Goal: Task Accomplishment & Management: Use online tool/utility

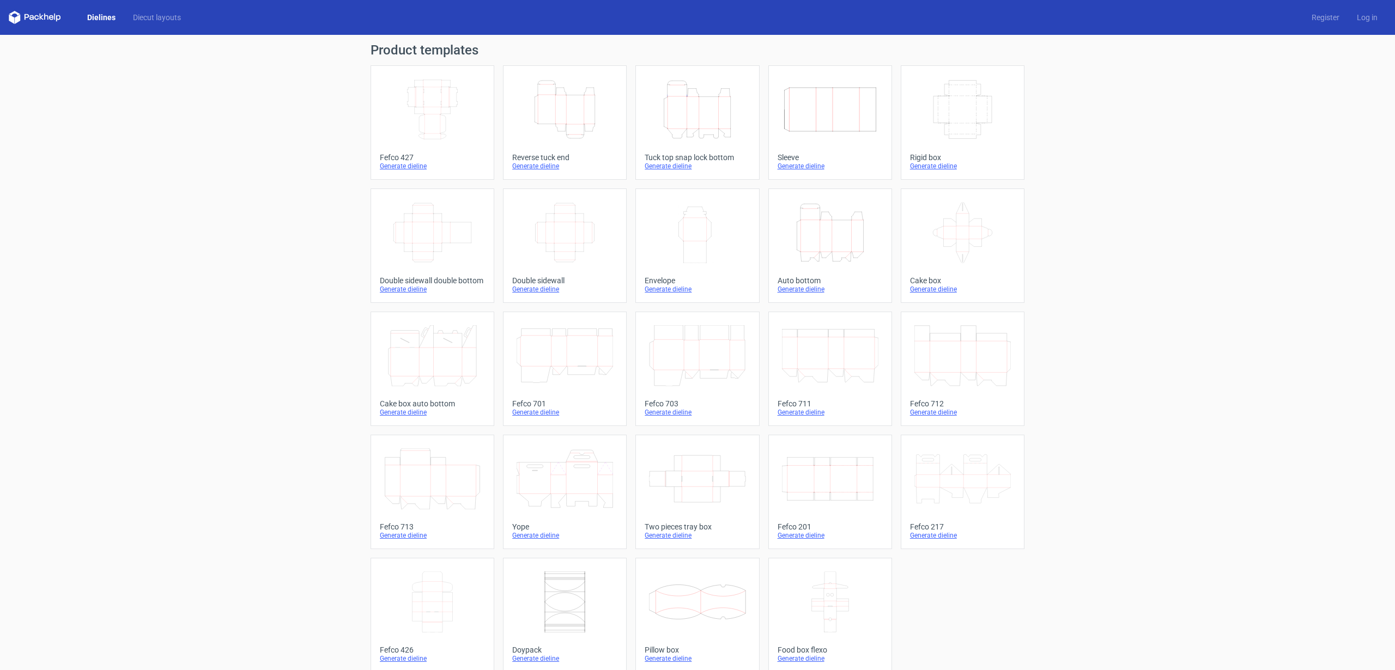
scroll to position [11, 0]
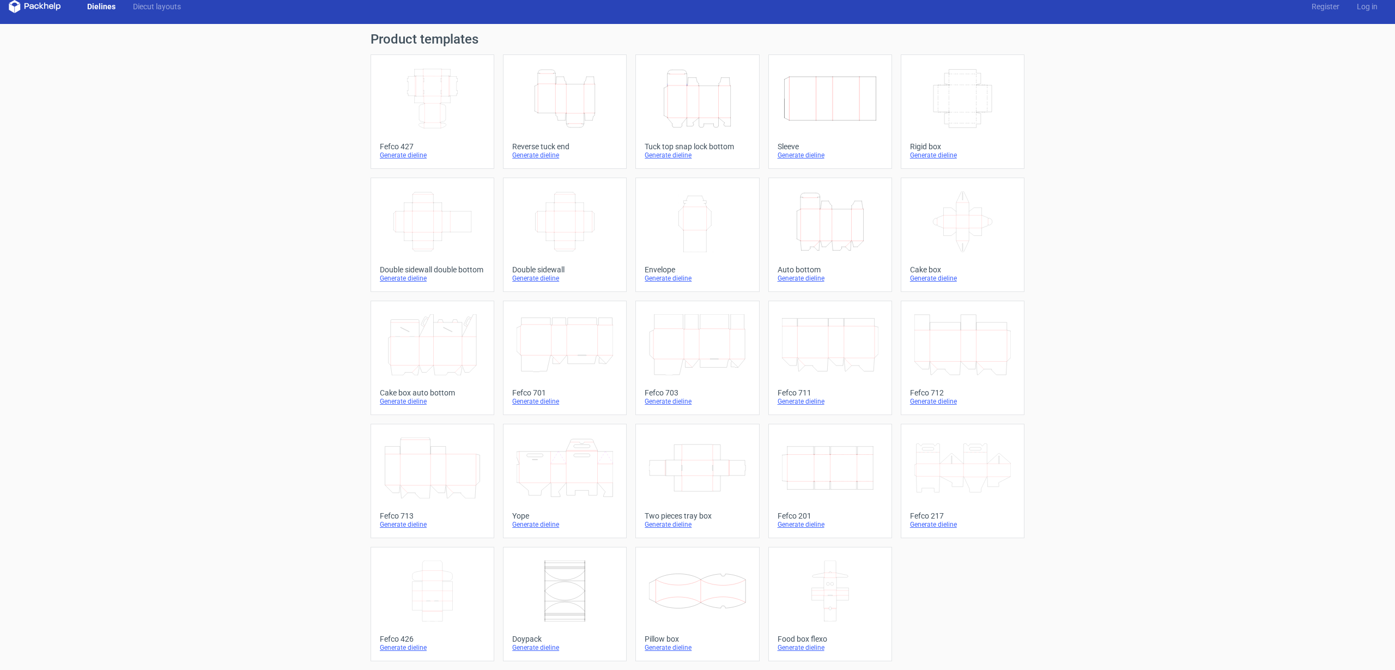
click at [677, 96] on icon "Height Depth Width" at bounding box center [697, 98] width 96 height 61
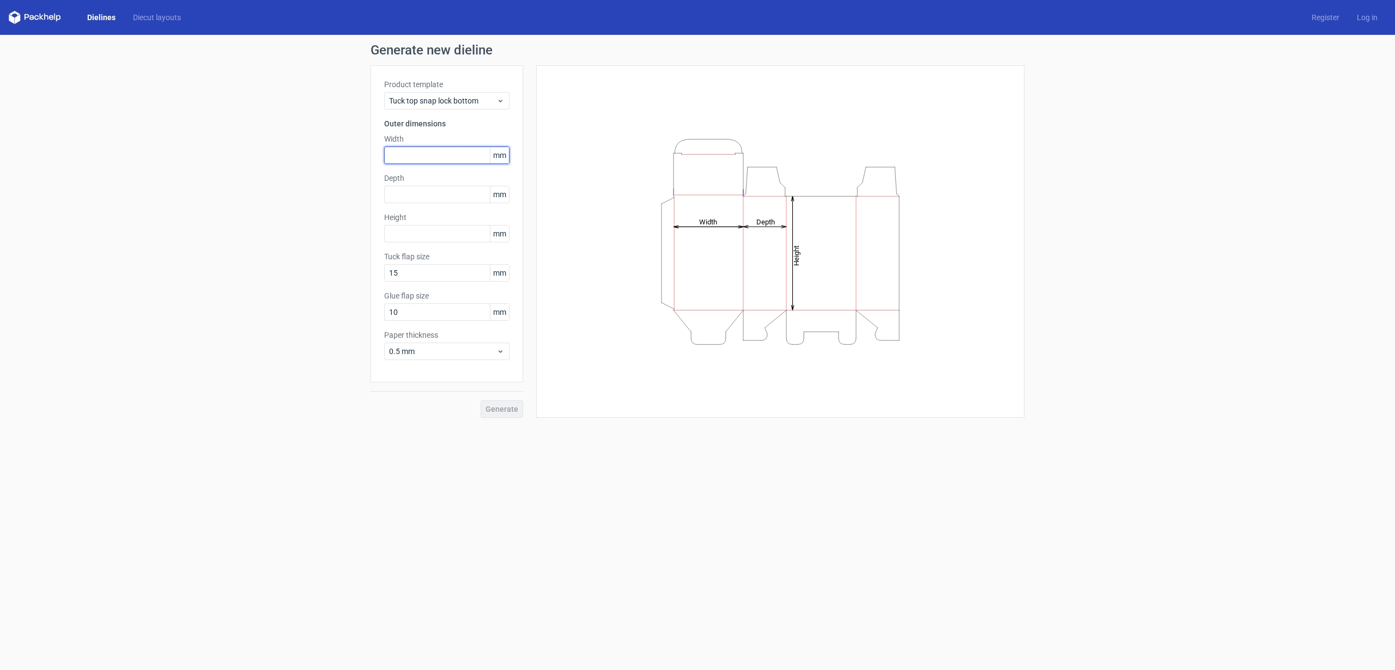
click at [420, 159] on input "text" at bounding box center [446, 155] width 125 height 17
type input "150"
click at [439, 201] on input "text" at bounding box center [446, 194] width 125 height 17
type input "150"
click at [414, 226] on input "text" at bounding box center [446, 233] width 125 height 17
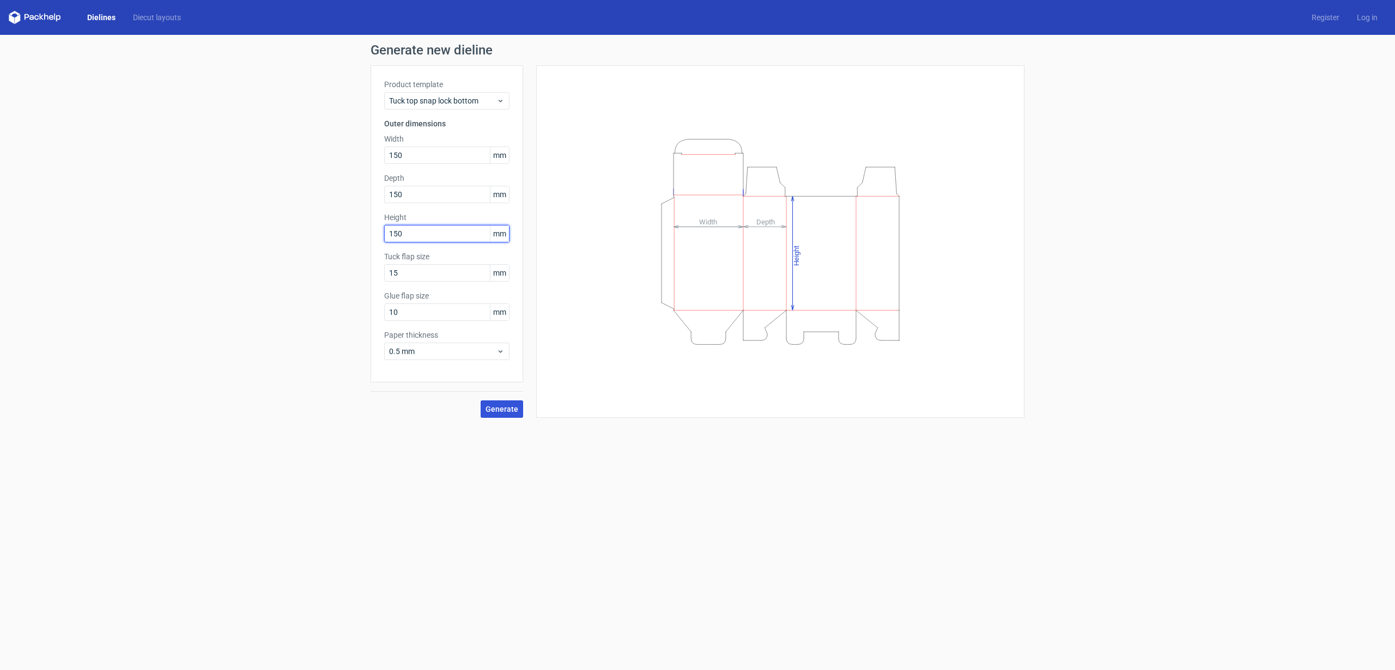
type input "150"
click at [498, 409] on span "Generate" at bounding box center [502, 409] width 33 height 8
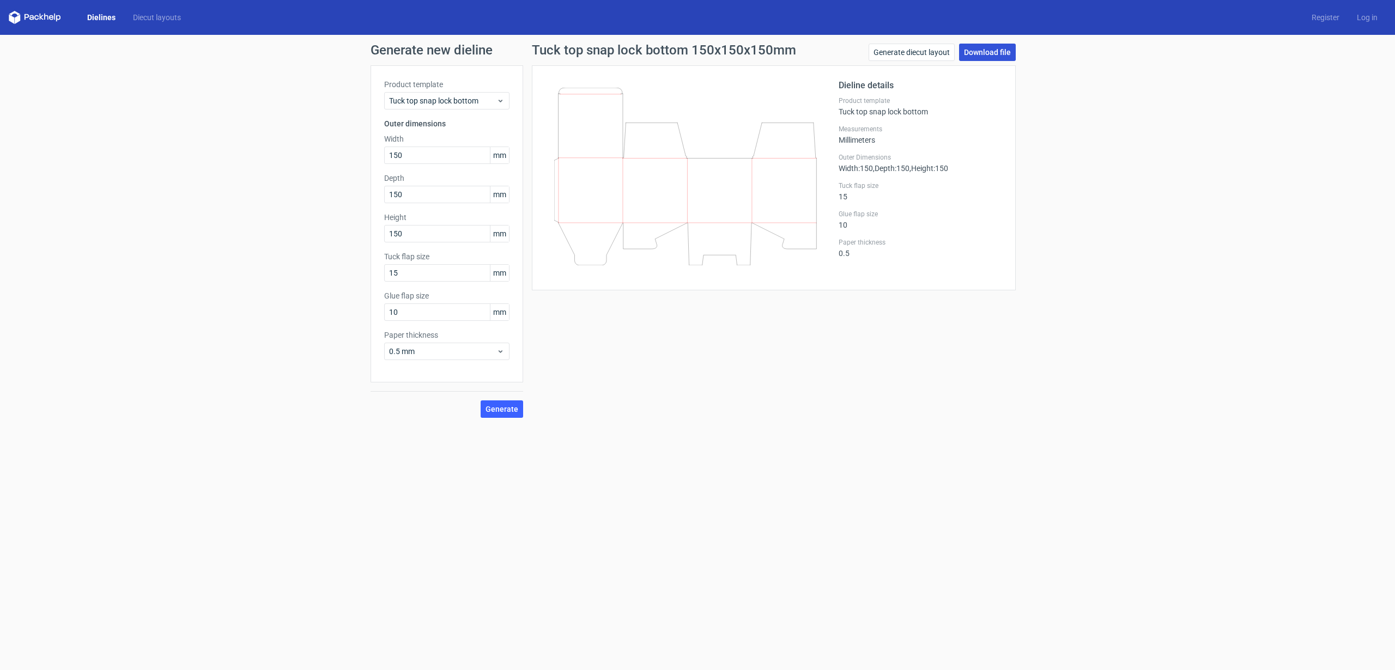
click at [987, 49] on link "Download file" at bounding box center [987, 52] width 57 height 17
